Goal: Navigation & Orientation: Find specific page/section

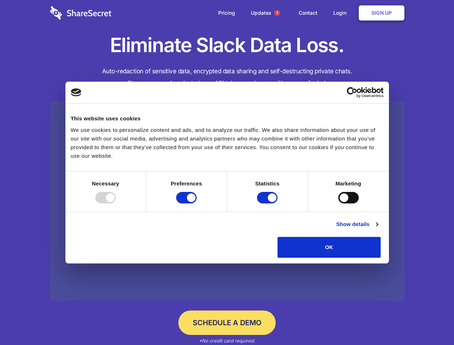
click at [116, 203] on div at bounding box center [105, 197] width 20 height 11
click at [197, 203] on input "Preferences" at bounding box center [186, 197] width 20 height 11
checkbox input "false"
click at [268, 203] on input "Statistics" at bounding box center [267, 197] width 20 height 11
checkbox input "false"
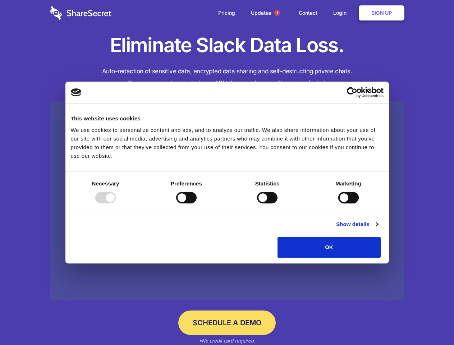
click at [338, 203] on input "Marketing" at bounding box center [348, 197] width 20 height 11
checkbox input "true"
click at [378, 228] on link "Show details" at bounding box center [357, 224] width 42 height 9
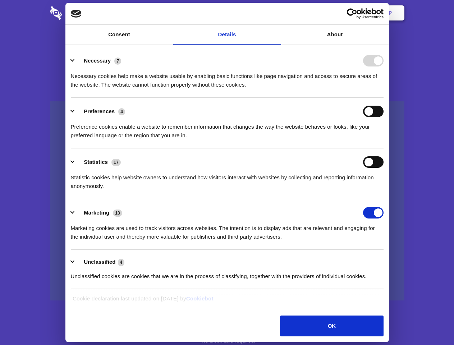
click at [383, 98] on li "Necessary 7 Necessary cookies help make a website usable by enabling basic func…" at bounding box center [227, 72] width 313 height 51
click at [277, 13] on span "1" at bounding box center [277, 13] width 6 height 6
